Goal: Information Seeking & Learning: Learn about a topic

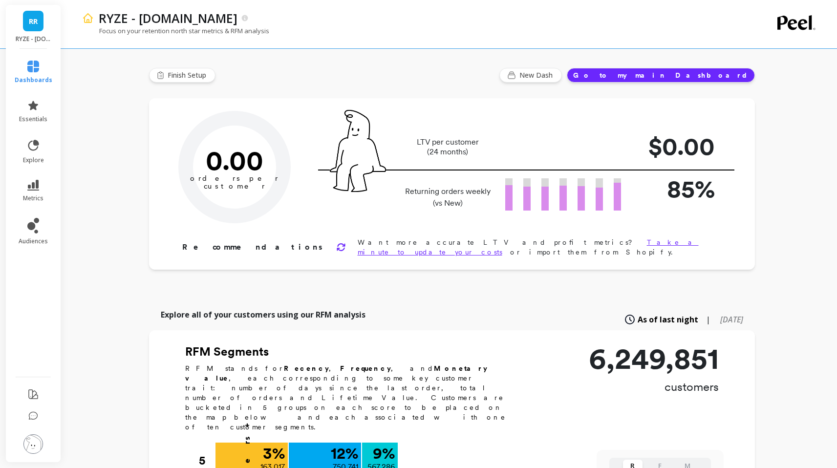
click at [56, 150] on li "explore" at bounding box center [33, 151] width 49 height 37
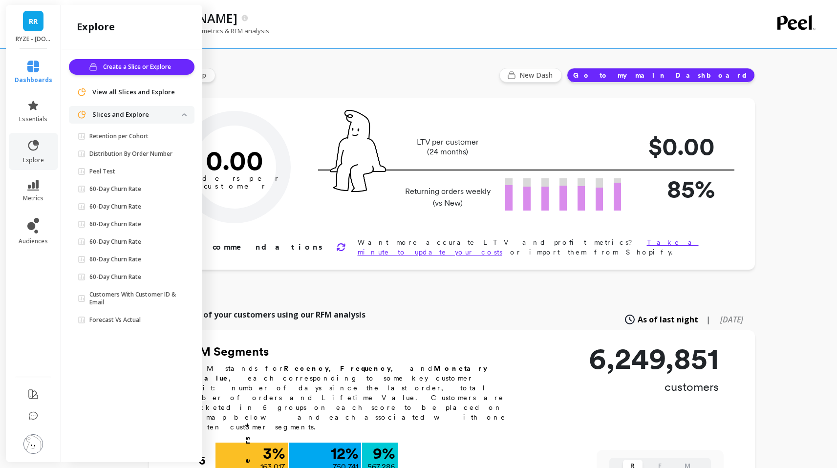
click at [37, 212] on ul "dashboards essentials explore metrics audiences" at bounding box center [33, 210] width 57 height 310
click at [36, 190] on icon at bounding box center [33, 185] width 12 height 11
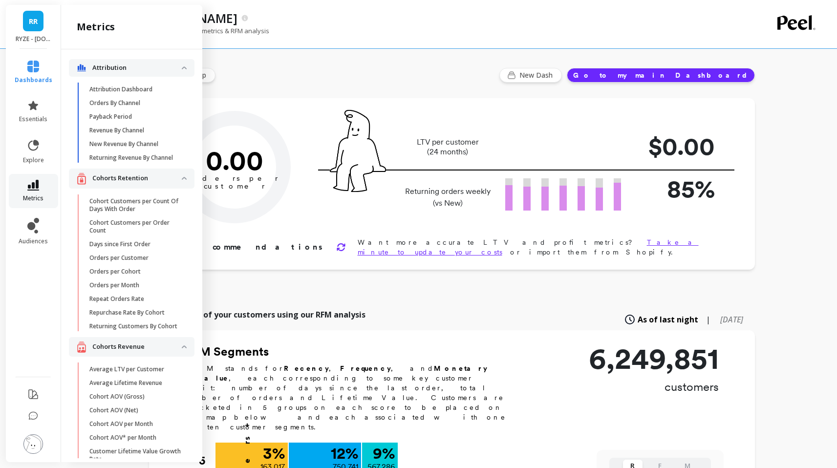
scroll to position [66, 0]
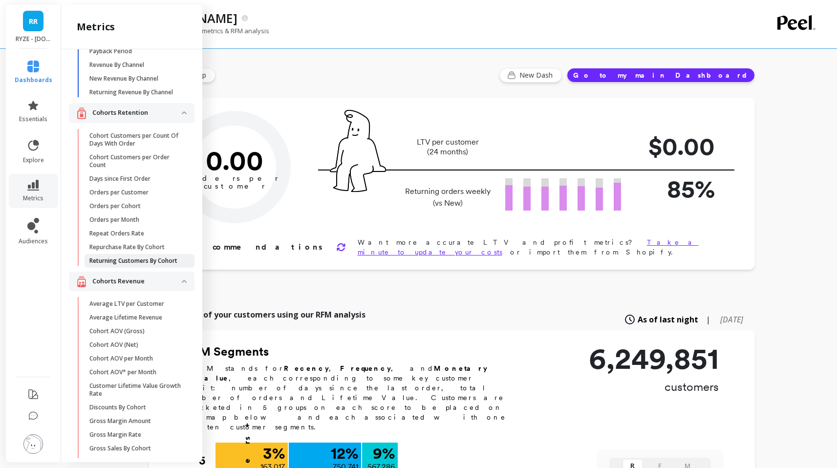
click at [122, 265] on p "Returning Customers By Cohort" at bounding box center [133, 261] width 88 height 8
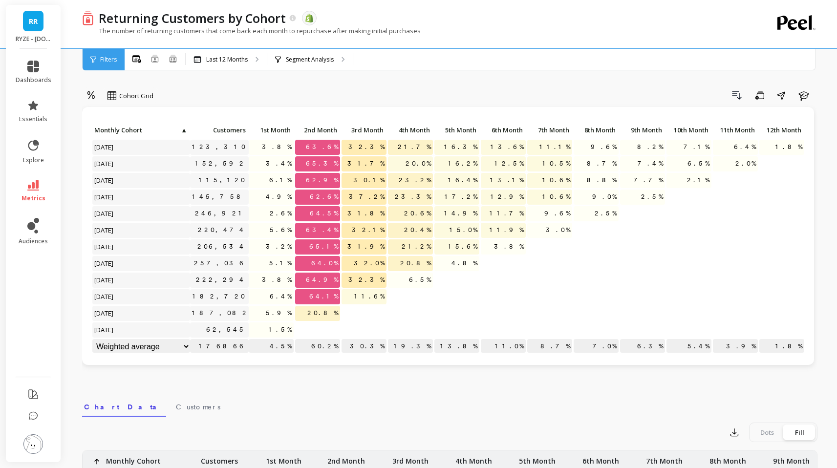
click at [33, 187] on icon at bounding box center [33, 185] width 12 height 11
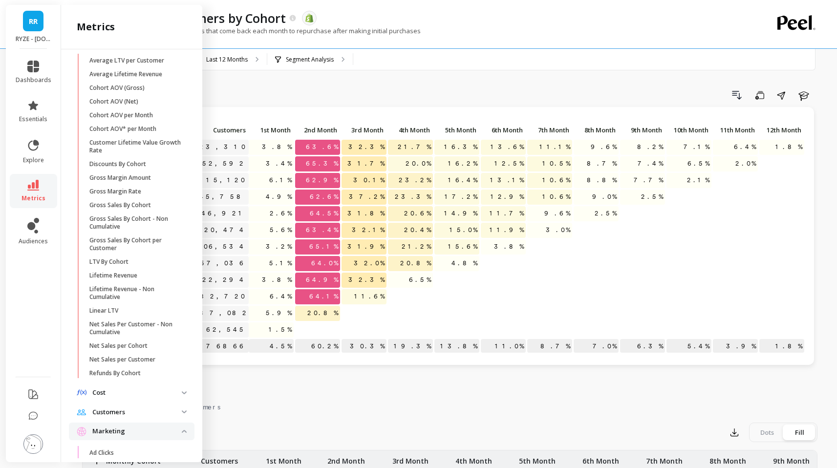
scroll to position [307, 0]
click at [133, 366] on p "Net Sales per Customer" at bounding box center [122, 362] width 66 height 8
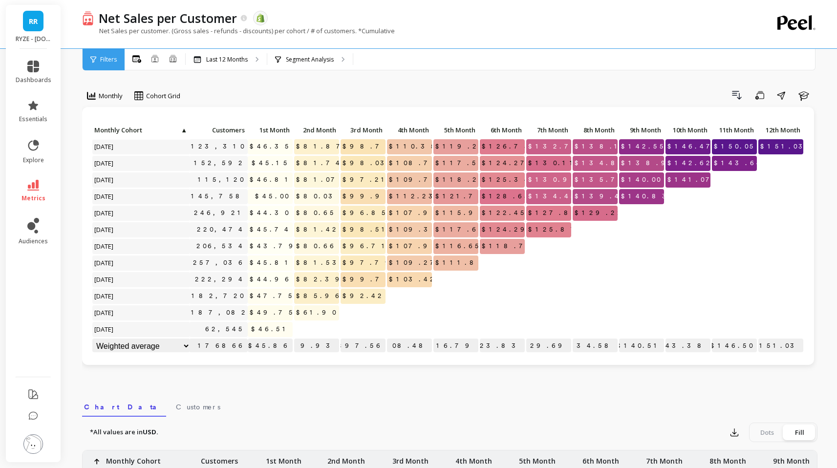
scroll to position [0, 1]
click at [221, 61] on p "Last 12 Months" at bounding box center [227, 60] width 42 height 8
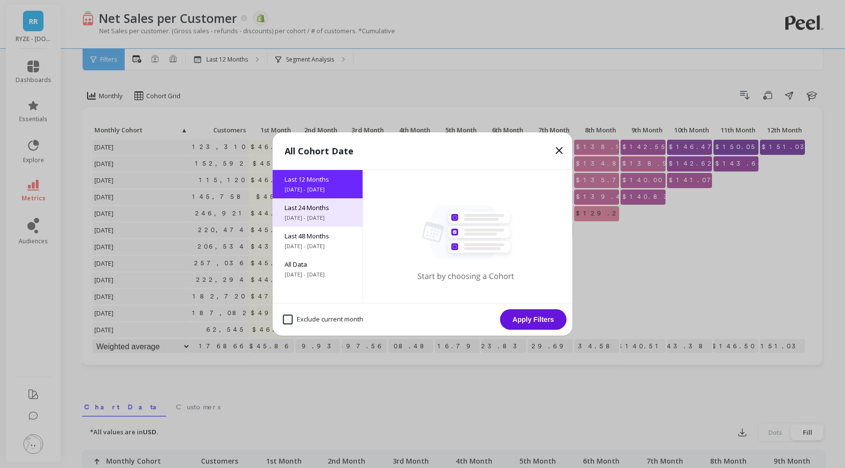
click at [314, 210] on span "Last 24 Months" at bounding box center [318, 207] width 66 height 9
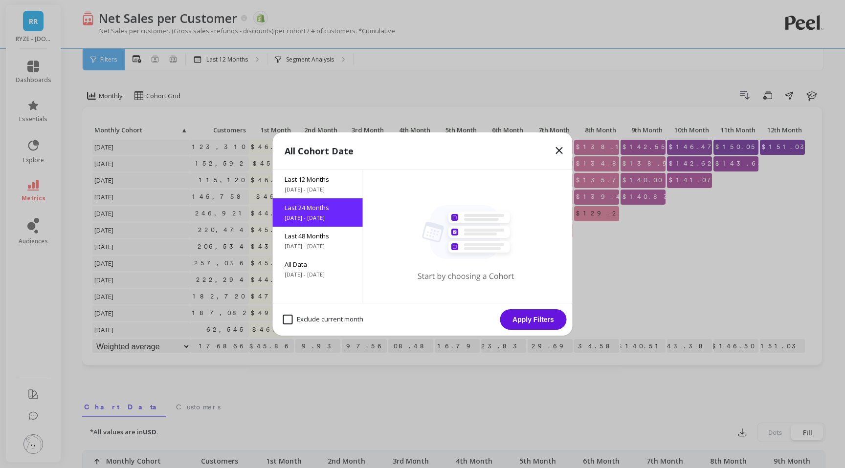
click at [513, 310] on button "Apply Filters" at bounding box center [533, 319] width 66 height 21
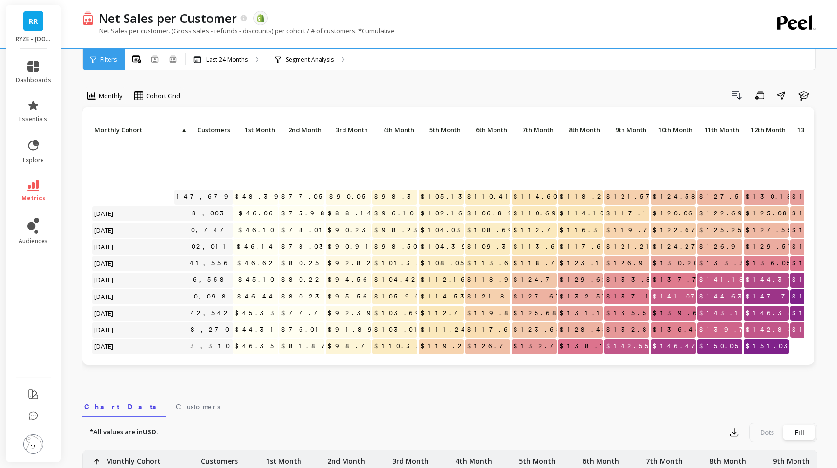
scroll to position [207, 16]
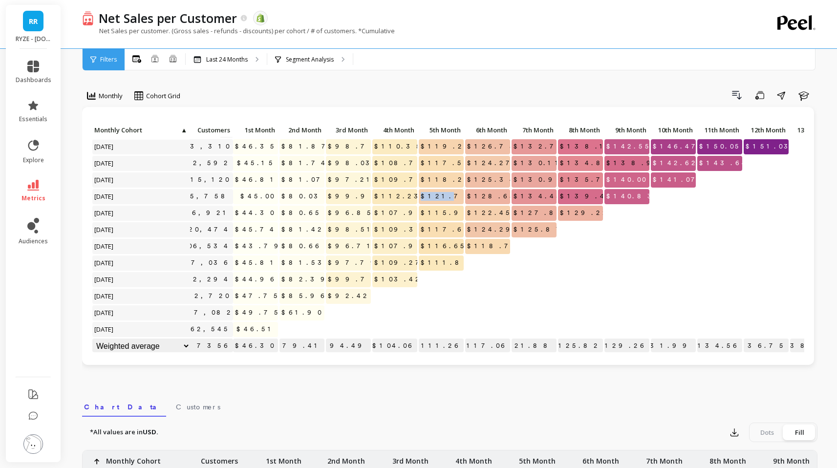
drag, startPoint x: 440, startPoint y: 190, endPoint x: 455, endPoint y: 190, distance: 15.2
click at [455, 189] on span "$121.77" at bounding box center [448, 196] width 59 height 15
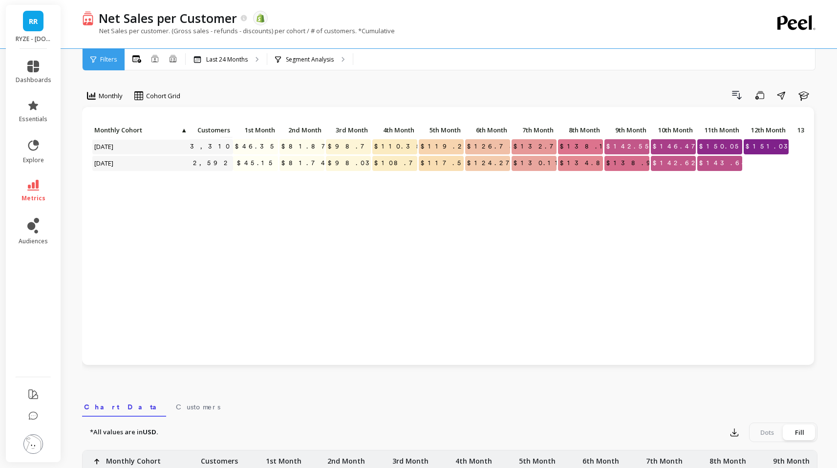
scroll to position [0, 16]
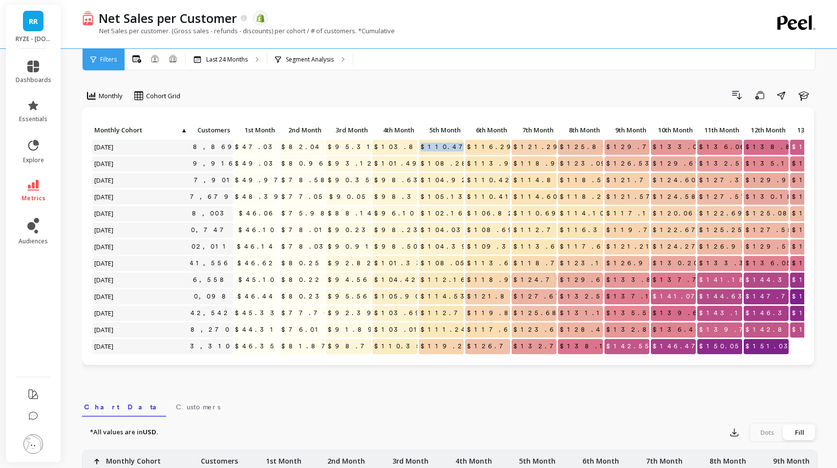
drag, startPoint x: 433, startPoint y: 147, endPoint x: 471, endPoint y: 147, distance: 38.6
click at [471, 147] on div "Click to create an audience 238,869 $47.03 $82.04 $95.31 $103.81 $110.47 $116.2…" at bounding box center [601, 339] width 1051 height 432
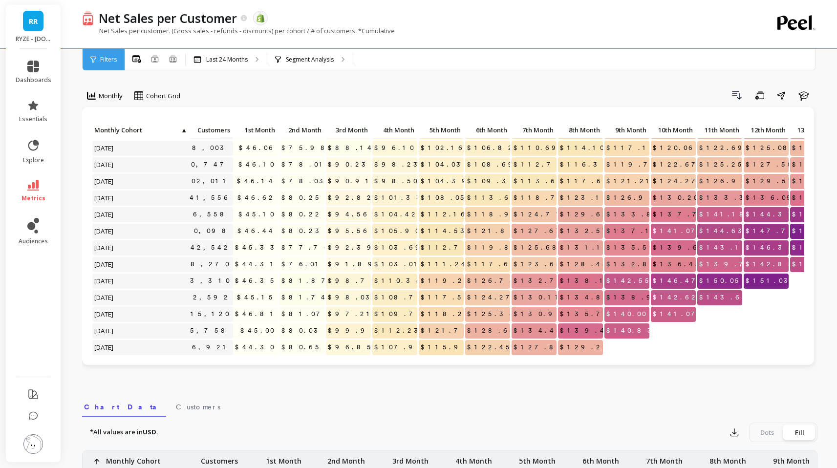
scroll to position [207, 16]
